Goal: Check status: Check status

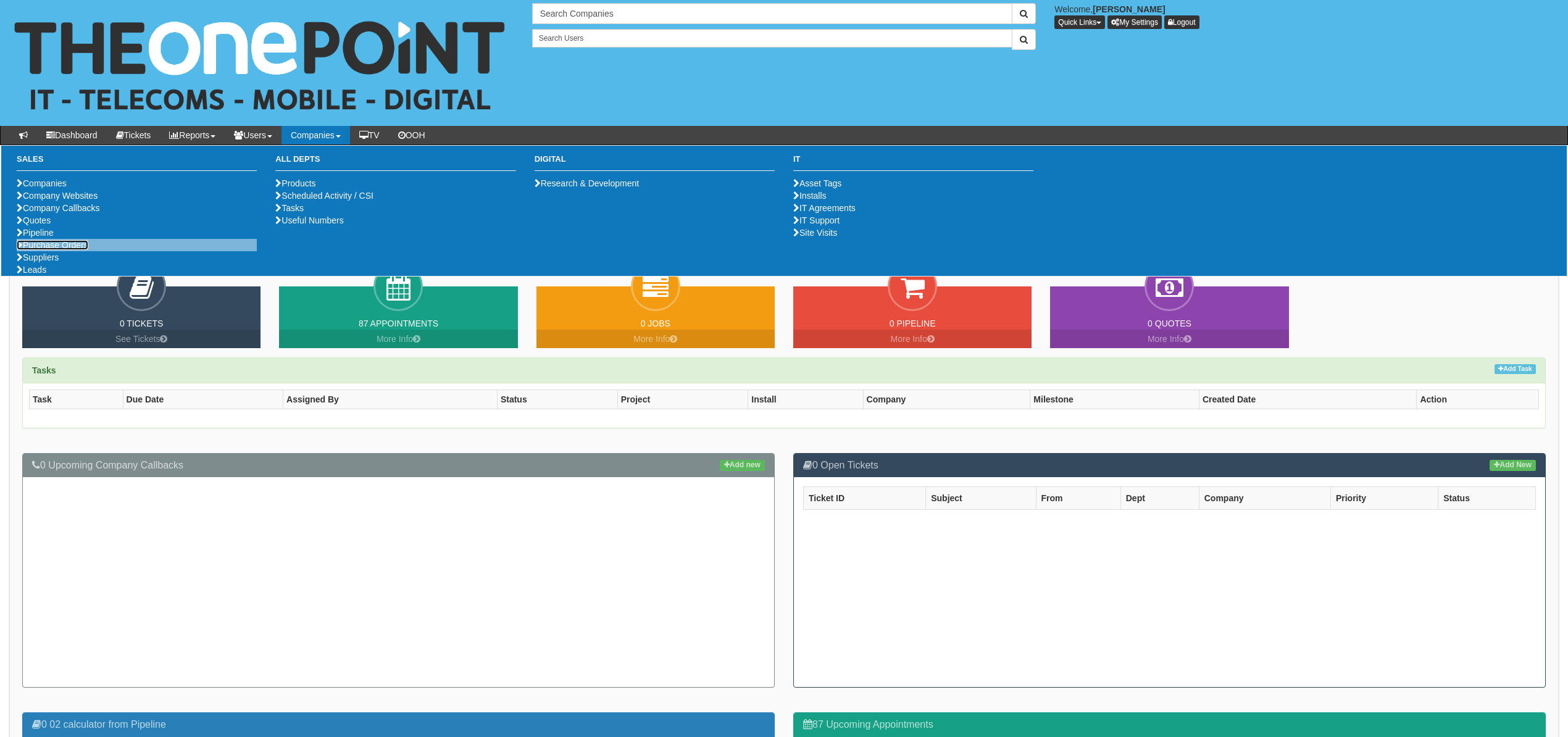
click at [33, 250] on link "Purchase Orders" at bounding box center [53, 245] width 72 height 10
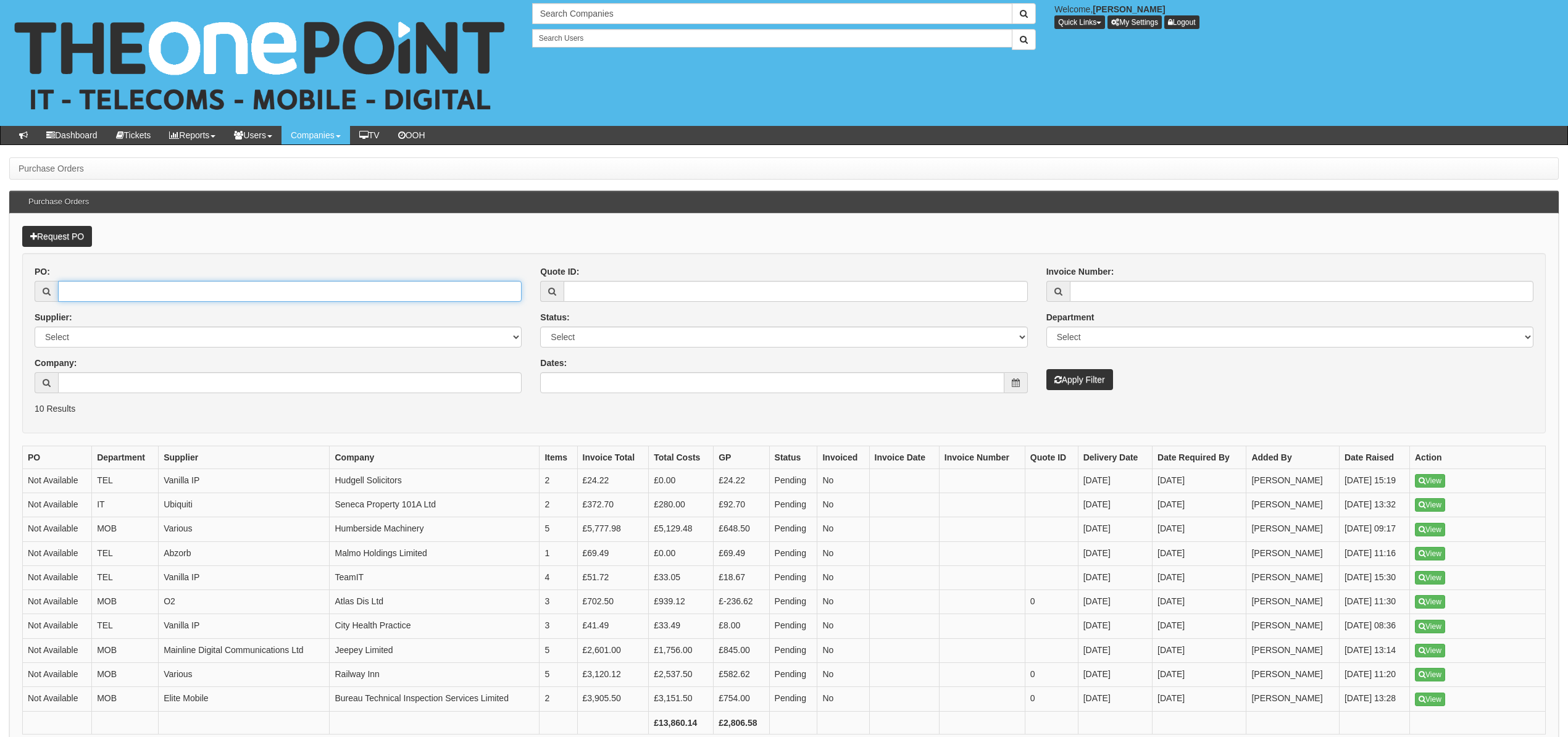
click at [104, 295] on input "PO:" at bounding box center [289, 291] width 464 height 21
click at [100, 380] on input "Company:" at bounding box center [289, 383] width 464 height 21
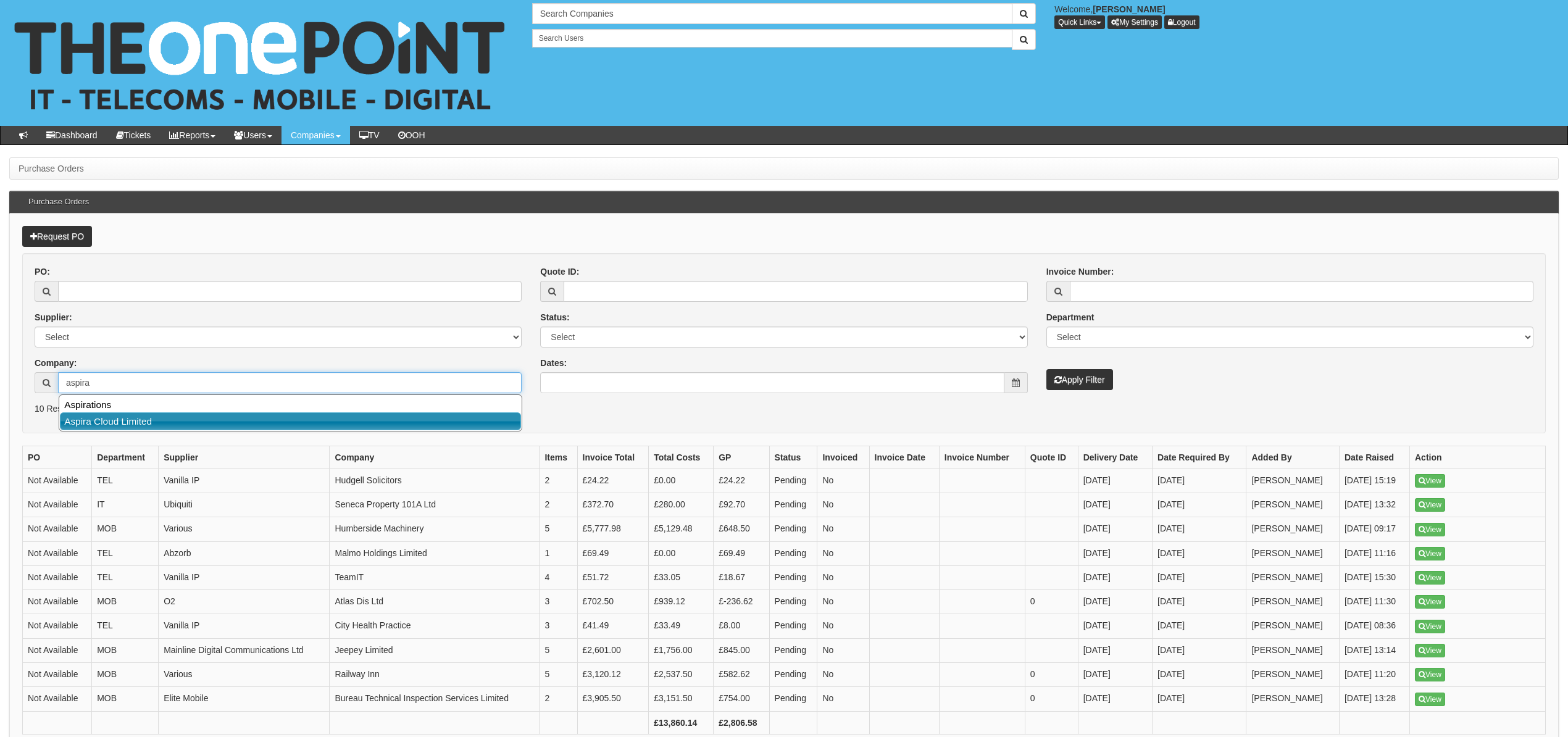
click at [137, 427] on link "Aspira Cloud Limited" at bounding box center [290, 421] width 461 height 18
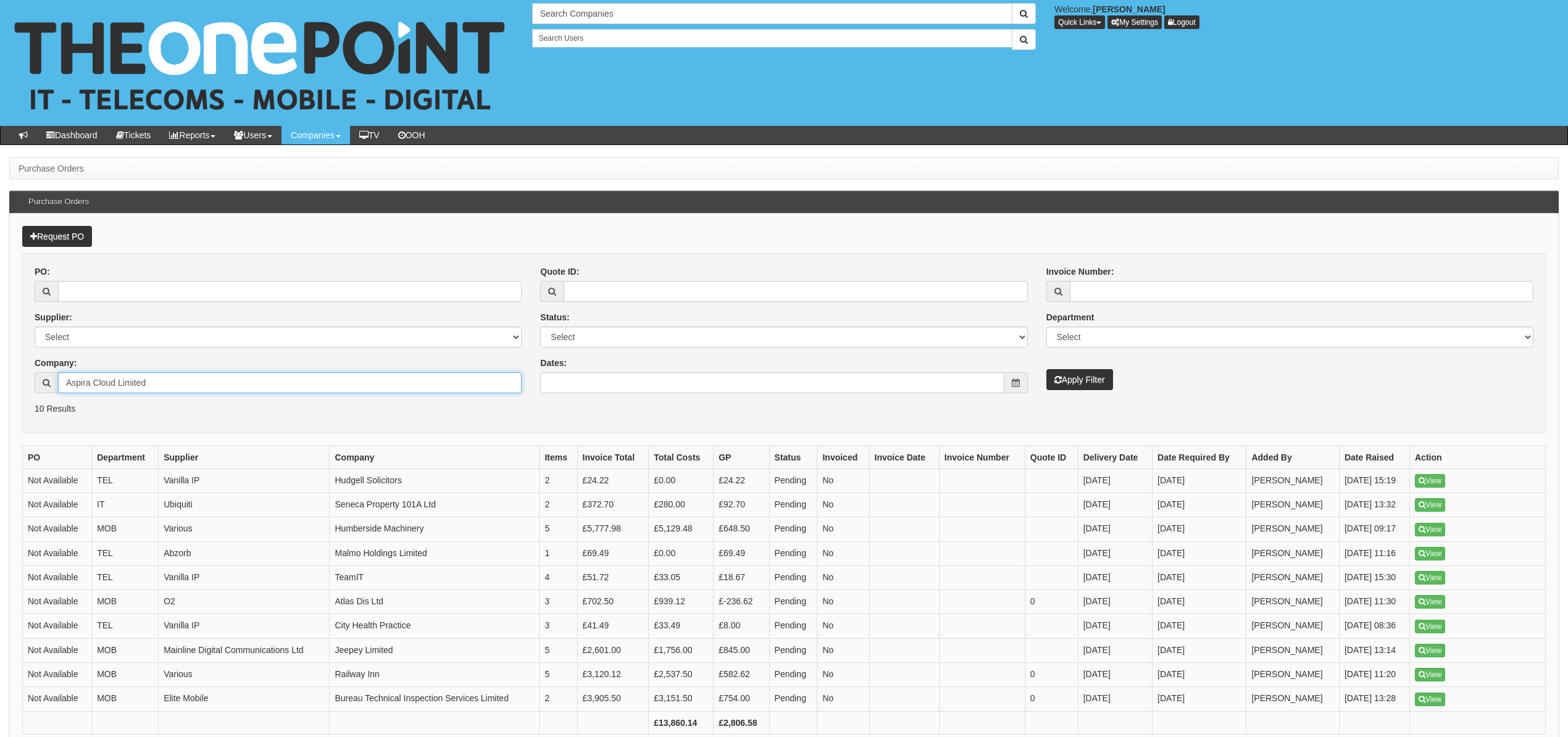
type input "Aspira Cloud Limited"
click at [1101, 381] on button "Apply Filter" at bounding box center [1079, 380] width 67 height 21
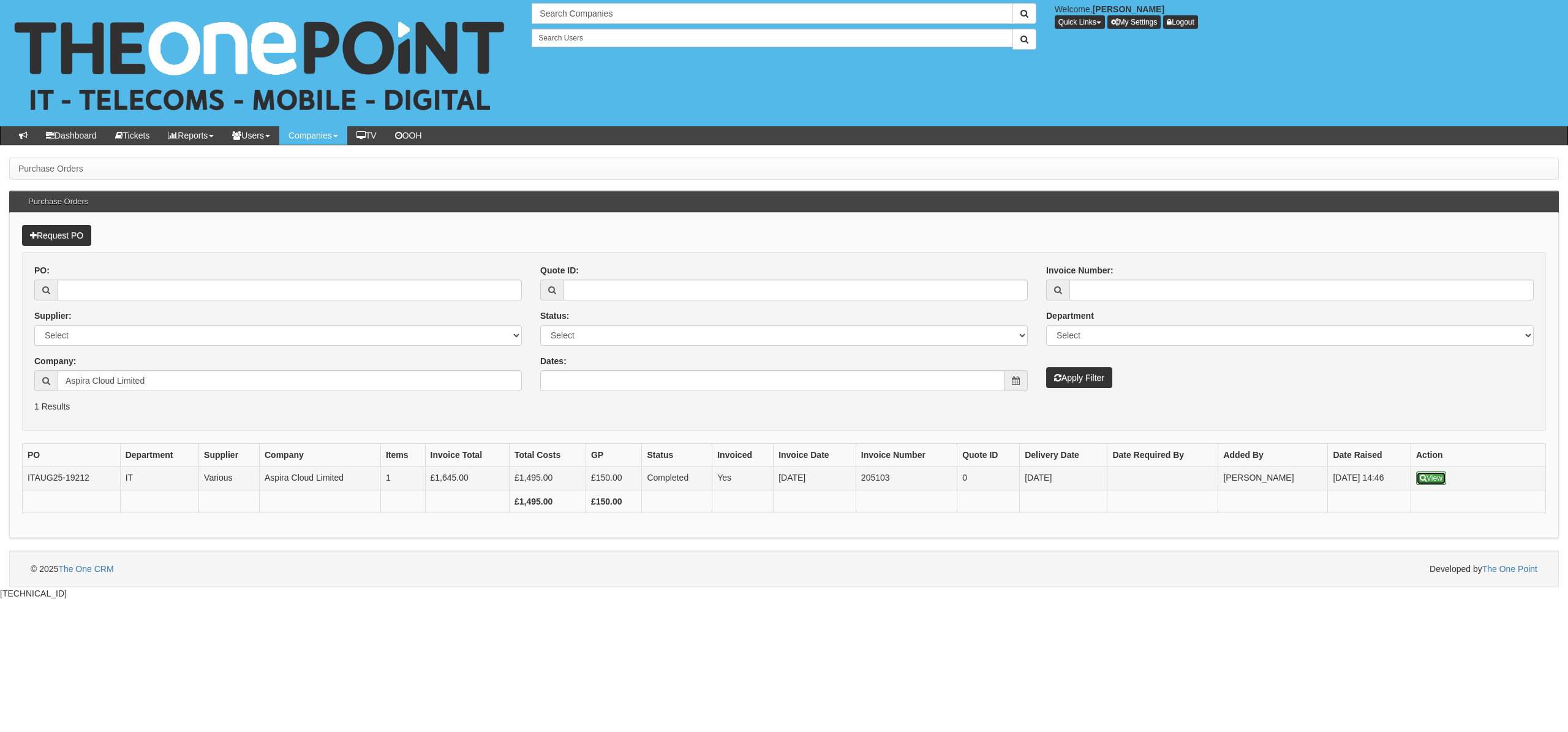
click at [1435, 482] on link "View" at bounding box center [1431, 478] width 30 height 13
